Goal: Information Seeking & Learning: Learn about a topic

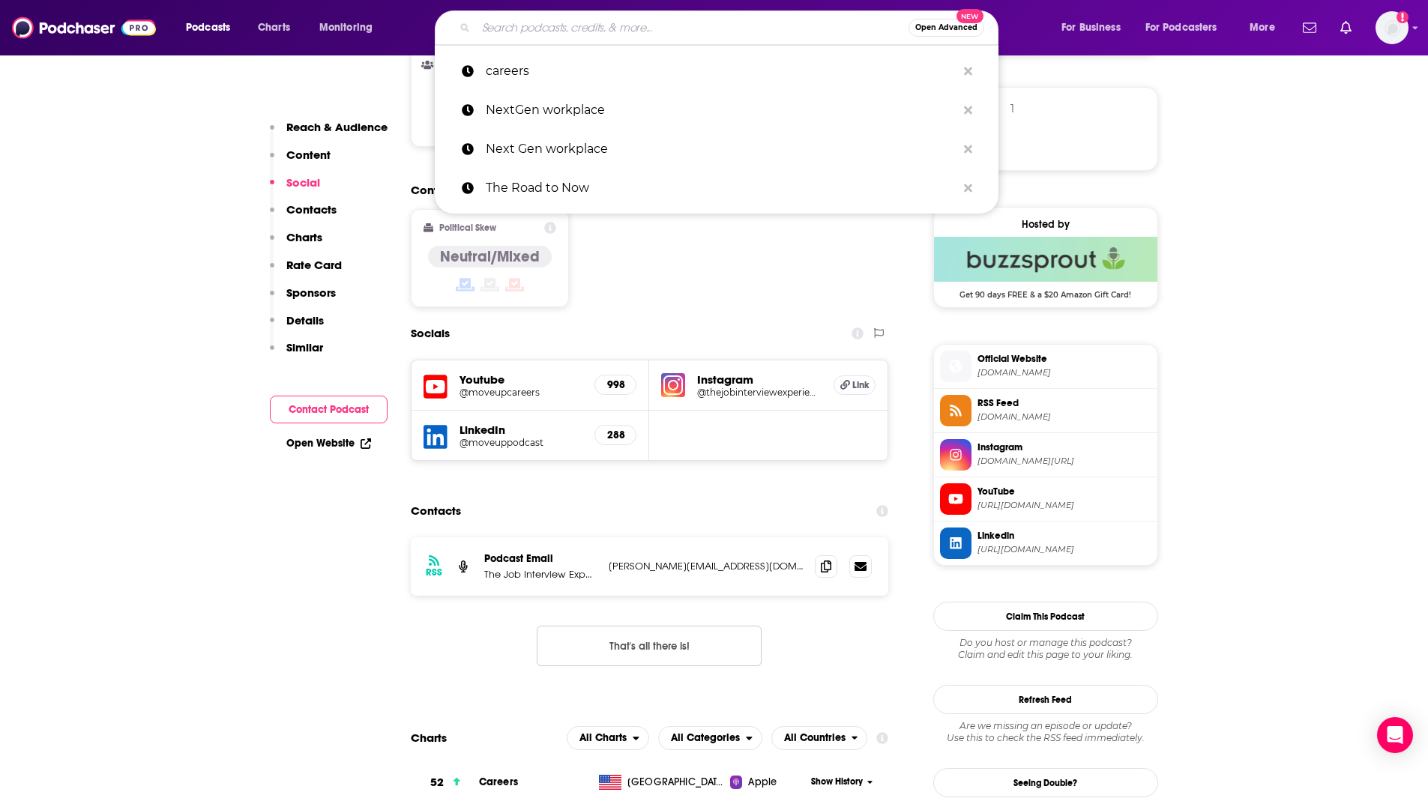
click at [560, 31] on input "Search podcasts, credits, & more..." at bounding box center [692, 28] width 433 height 24
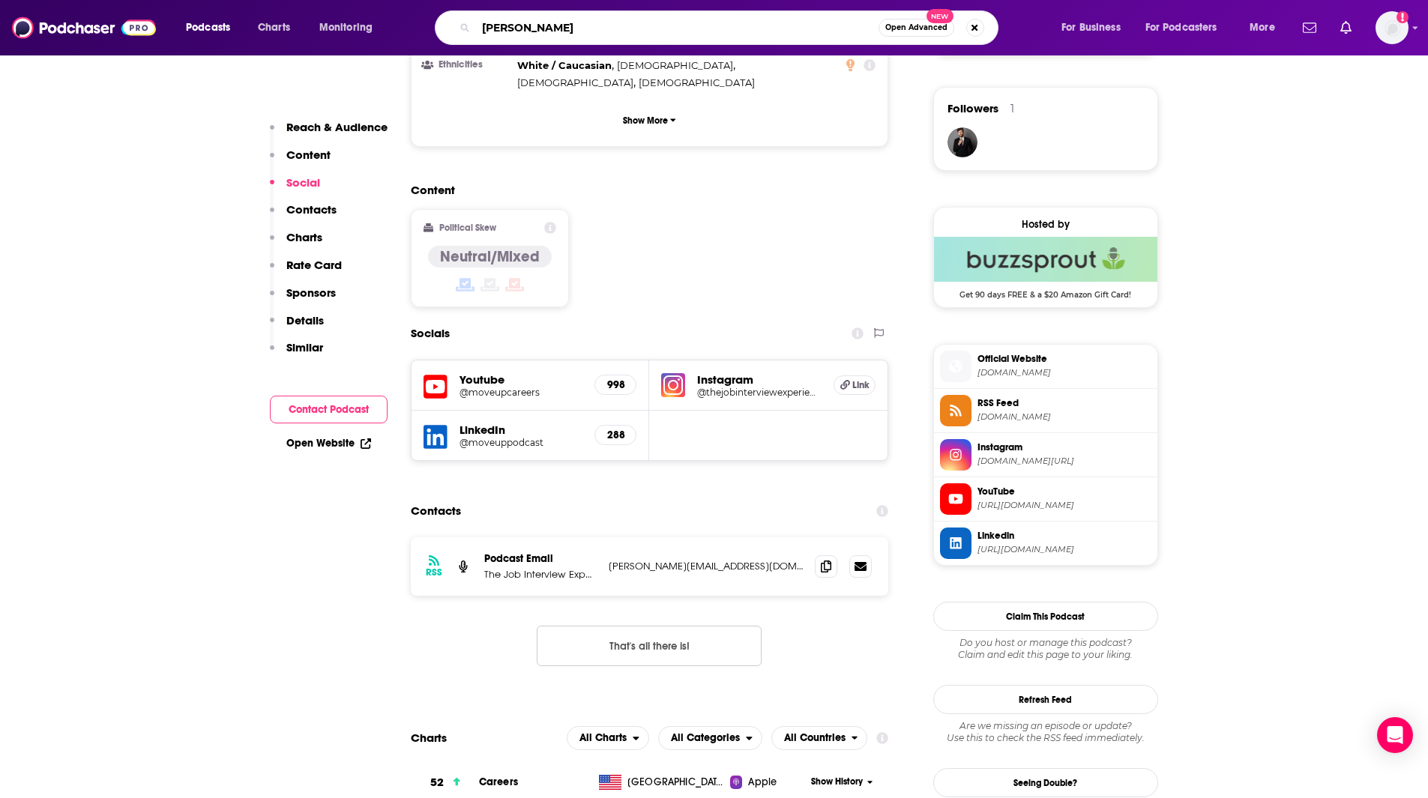
type input "[PERSON_NAME]"
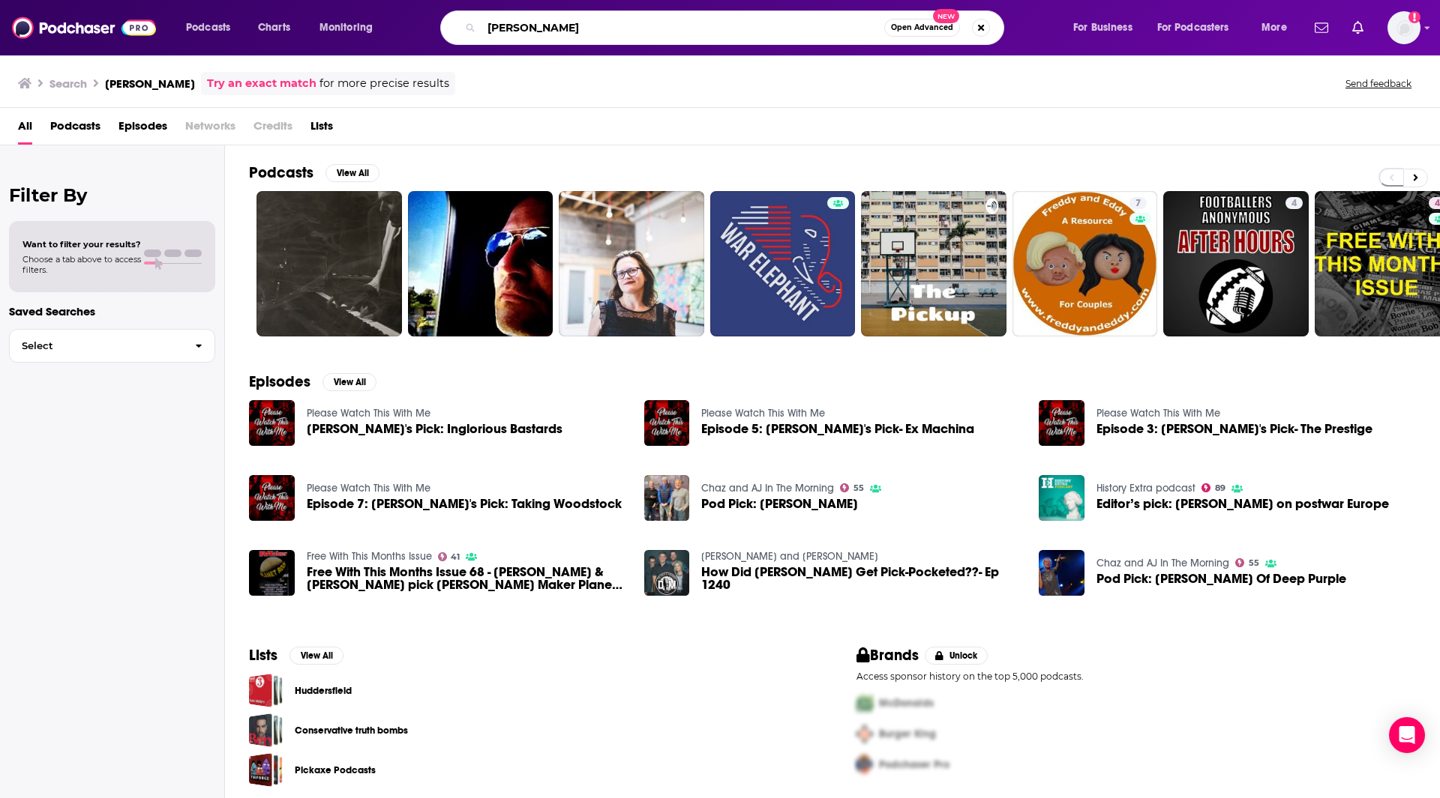
click at [619, 22] on input "[PERSON_NAME]" at bounding box center [682, 28] width 403 height 24
type input "[PERSON_NAME]"
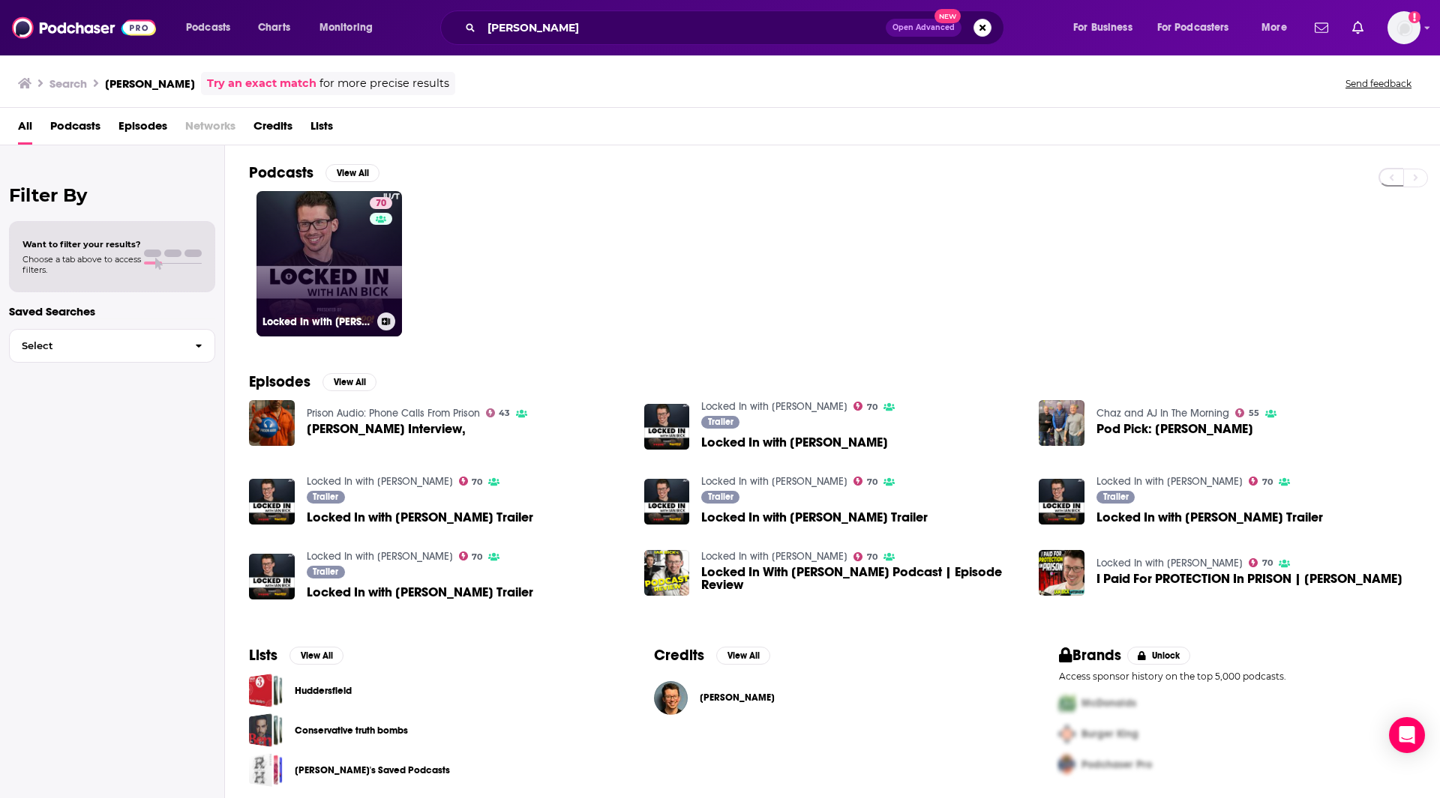
click at [343, 255] on link "70 Locked In with [PERSON_NAME]" at bounding box center [328, 263] width 145 height 145
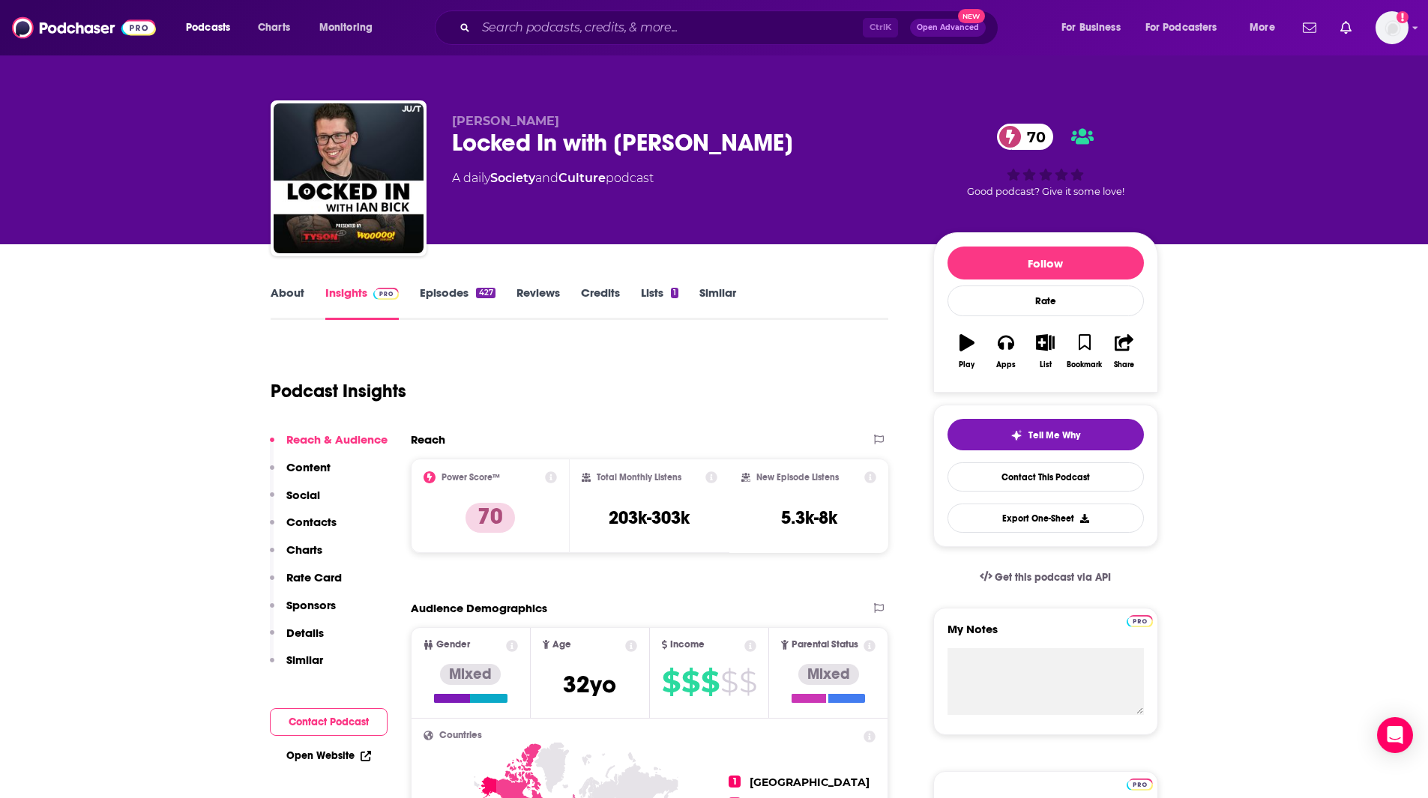
click at [722, 291] on link "Similar" at bounding box center [718, 303] width 37 height 34
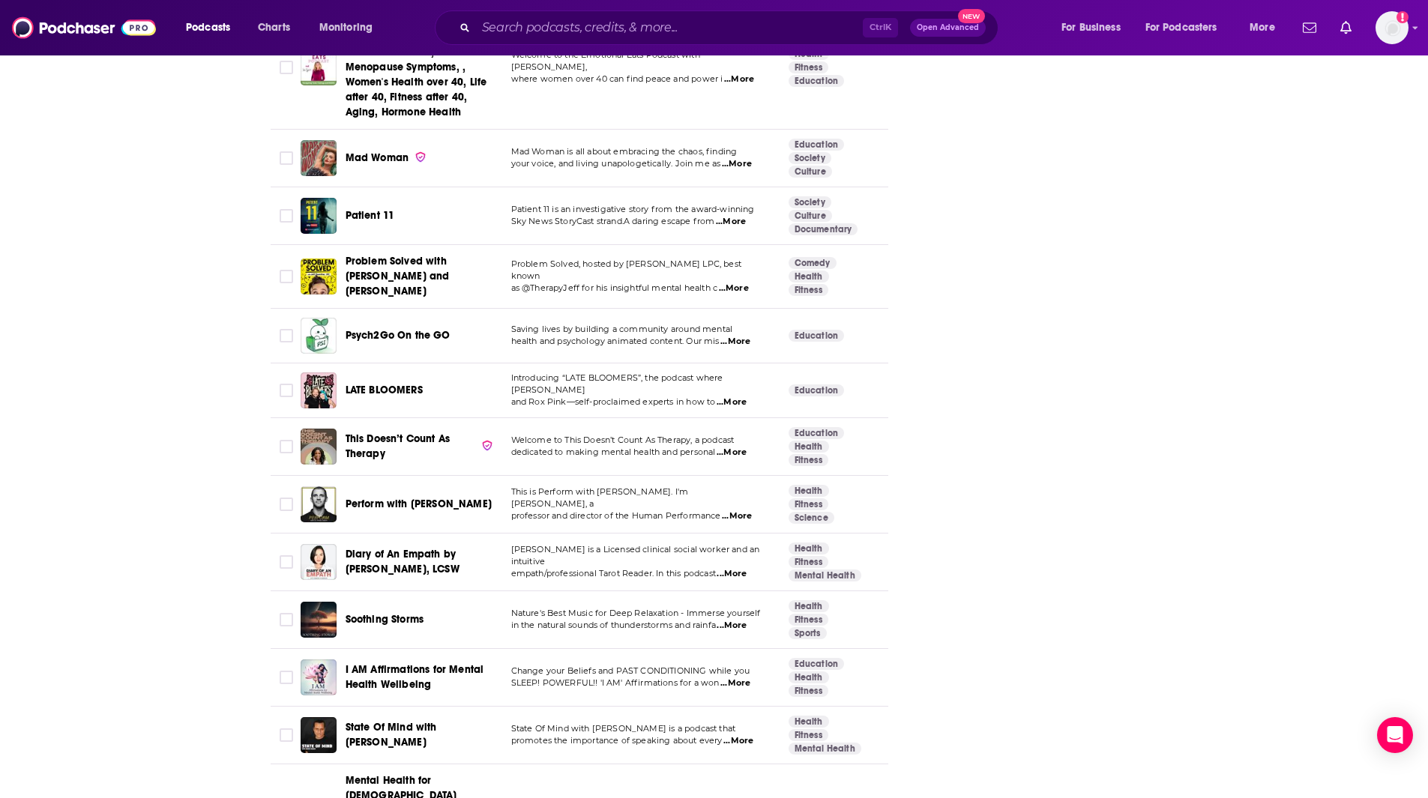
scroll to position [2446, 0]
